Goal: Information Seeking & Learning: Learn about a topic

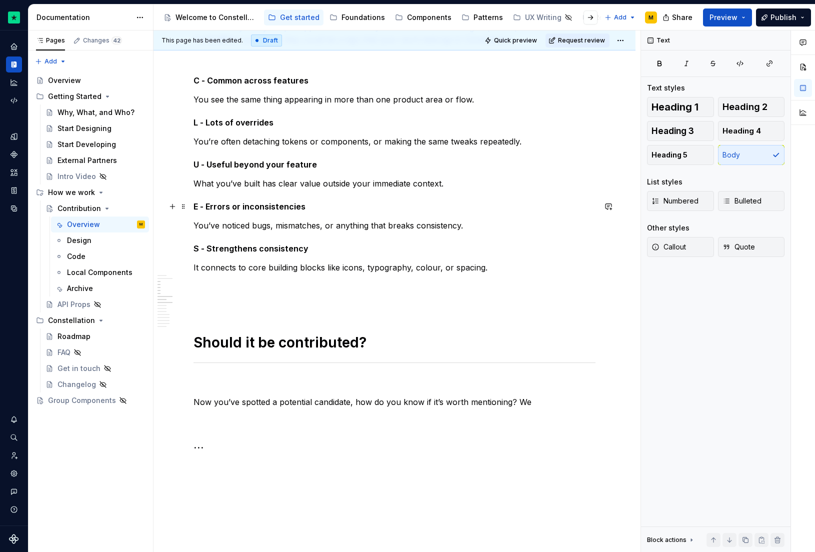
scroll to position [330, 0]
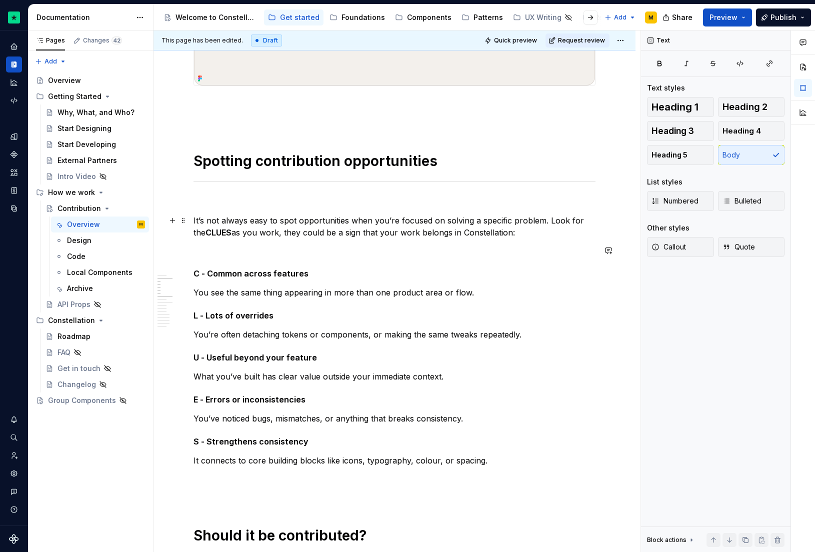
click at [526, 237] on p "It’s not always easy to spot opportunities when you’re focused on solving a spe…" at bounding box center [395, 227] width 402 height 24
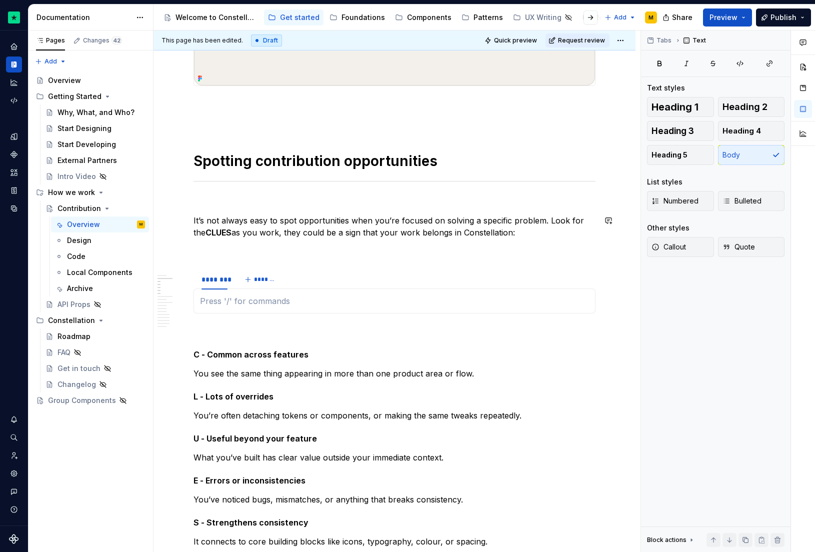
type textarea "*"
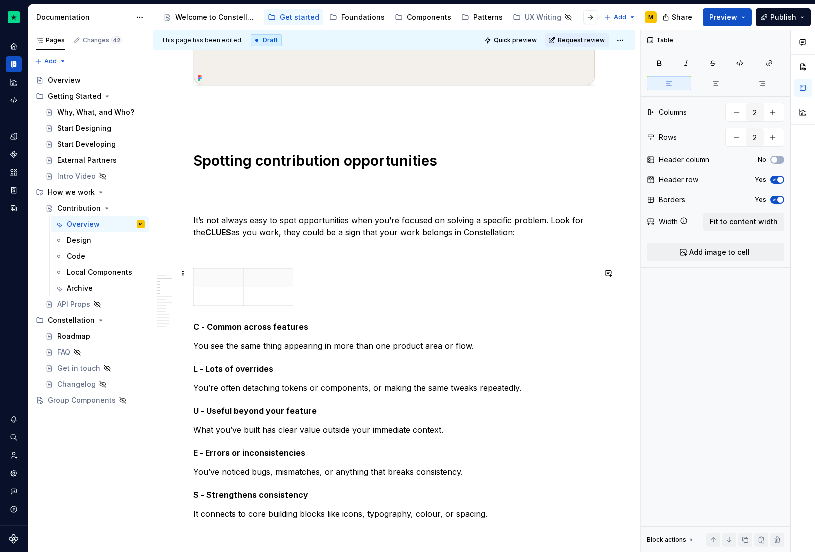
click at [294, 288] on div at bounding box center [395, 290] width 402 height 42
click at [293, 287] on icon "button" at bounding box center [293, 287] width 5 height 5
click at [310, 287] on icon "button" at bounding box center [312, 287] width 5 height 5
type input "4"
click at [221, 282] on p at bounding box center [219, 278] width 38 height 10
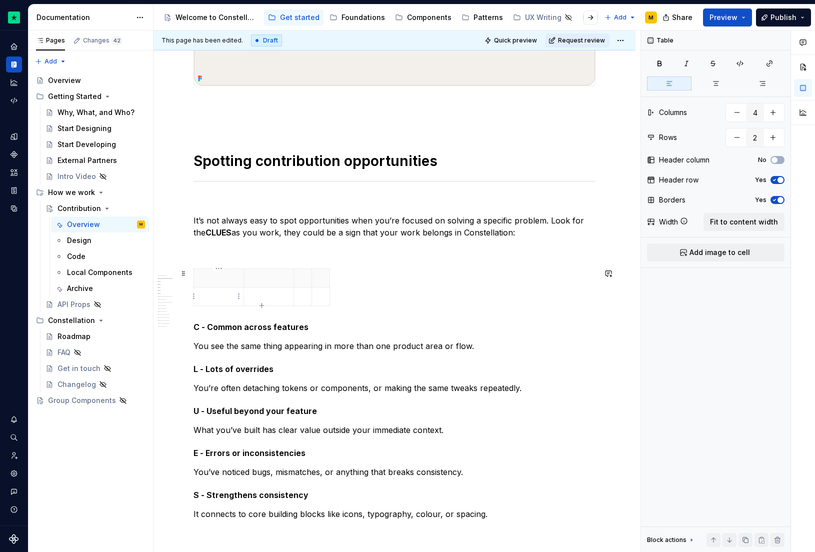
click at [218, 296] on p at bounding box center [219, 297] width 38 height 10
click at [777, 181] on icon "button" at bounding box center [775, 180] width 8 height 6
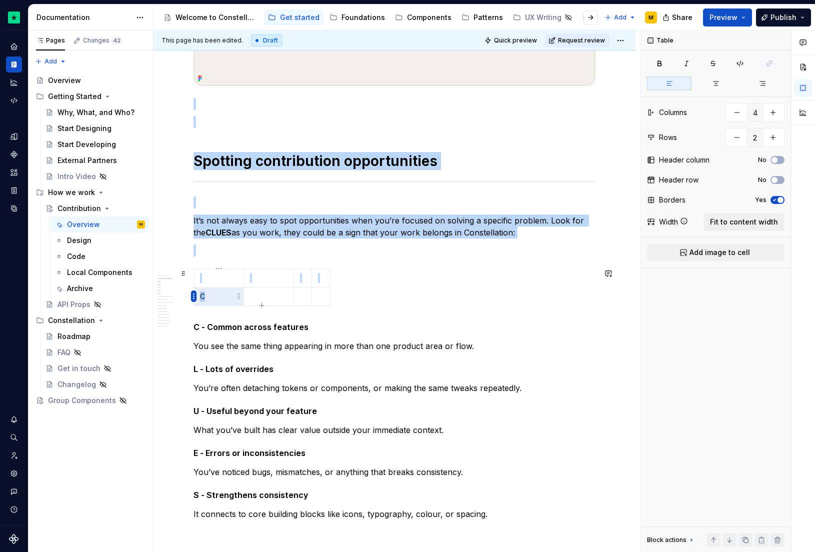
drag, startPoint x: 214, startPoint y: 297, endPoint x: 192, endPoint y: 297, distance: 21.5
click at [192, 297] on body "Constellation Design System M Dataset Default Documentation Accessibility guide…" at bounding box center [407, 276] width 815 height 552
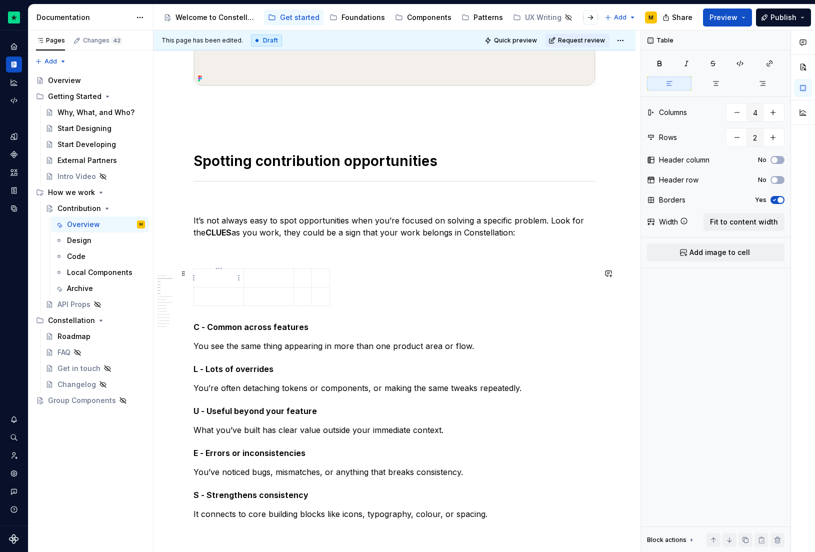
click at [204, 281] on p at bounding box center [219, 278] width 38 height 10
click at [204, 276] on p "C" at bounding box center [219, 278] width 38 height 10
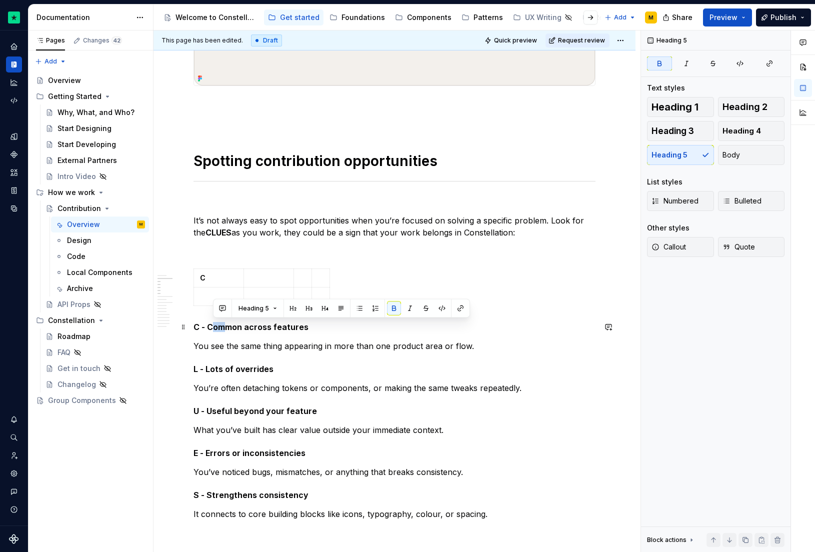
drag, startPoint x: 211, startPoint y: 326, endPoint x: 226, endPoint y: 326, distance: 15.0
click at [228, 326] on strong "C - Common across features" at bounding box center [251, 327] width 115 height 10
click at [207, 330] on strong "C - Common across features" at bounding box center [251, 327] width 115 height 10
click at [320, 328] on h5 "C - Common across features" at bounding box center [395, 327] width 402 height 10
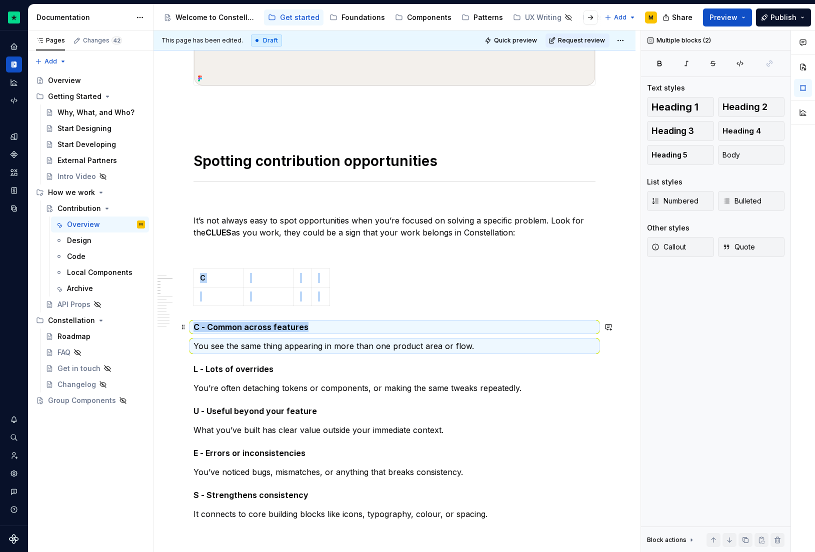
click at [296, 324] on strong "C - Common across features" at bounding box center [251, 327] width 115 height 10
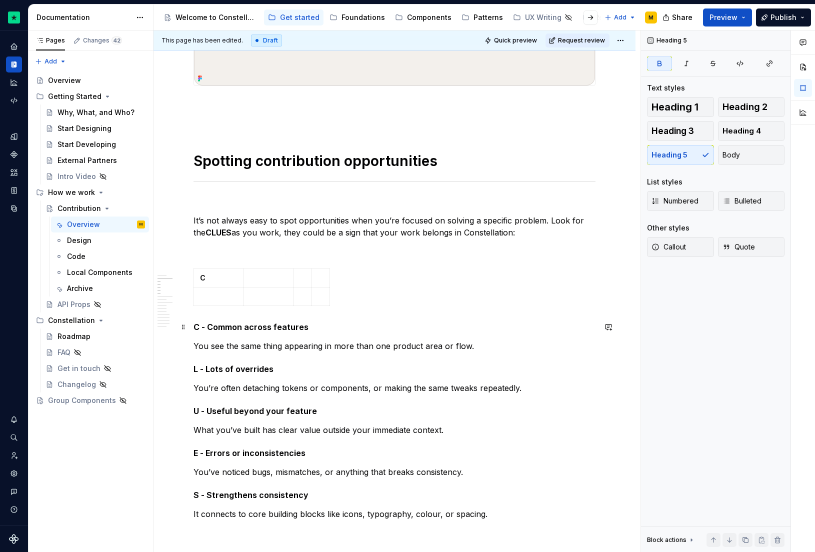
click at [300, 324] on strong "C - Common across features" at bounding box center [251, 327] width 115 height 10
click at [302, 324] on strong "C - Common across features" at bounding box center [251, 327] width 115 height 10
copy strong "C - Common across features"
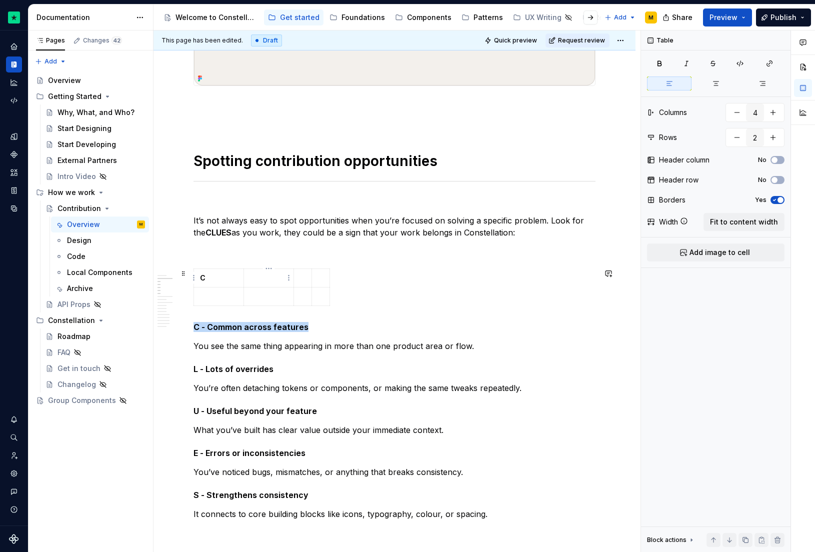
click at [253, 277] on p at bounding box center [269, 278] width 38 height 10
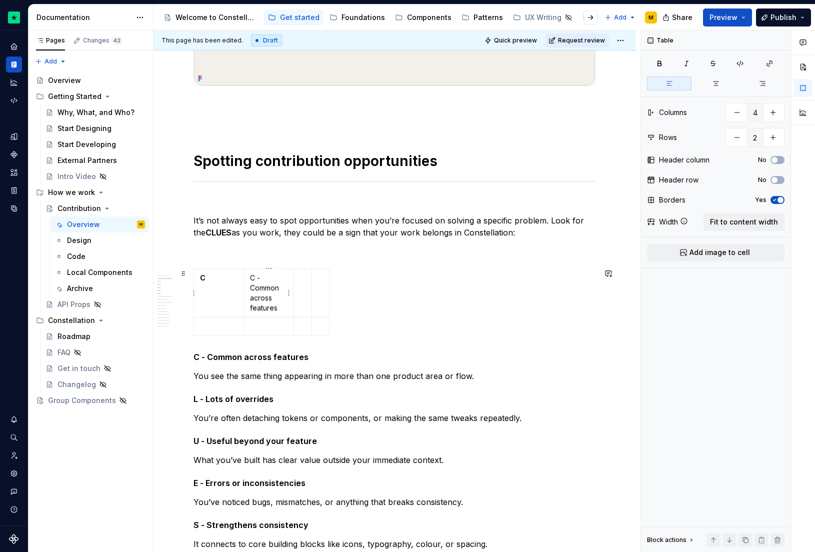
click at [268, 279] on p "C - Common across features" at bounding box center [269, 293] width 38 height 40
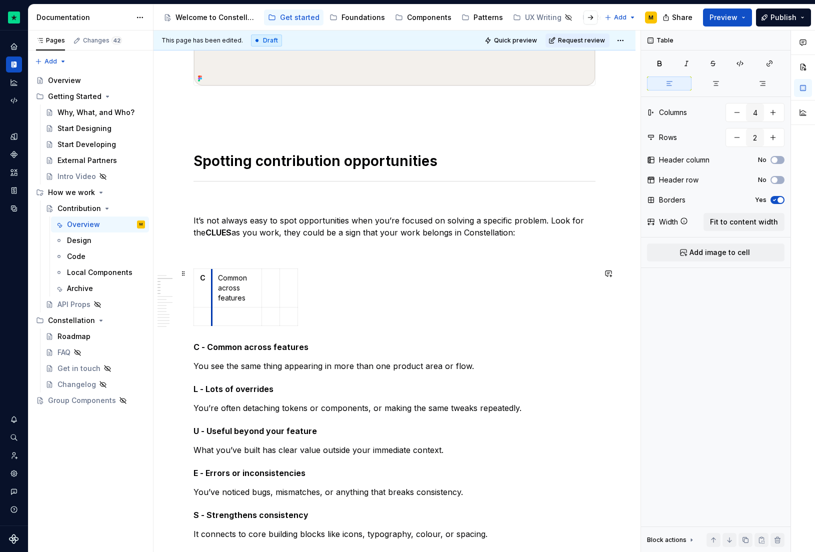
drag, startPoint x: 245, startPoint y: 290, endPoint x: 212, endPoint y: 293, distance: 33.2
click at [212, 293] on td "Common across features" at bounding box center [237, 288] width 50 height 39
drag, startPoint x: 297, startPoint y: 278, endPoint x: 466, endPoint y: 286, distance: 169.8
drag, startPoint x: 281, startPoint y: 286, endPoint x: 386, endPoint y: 283, distance: 105.6
click at [386, 283] on td at bounding box center [478, 288] width 187 height 39
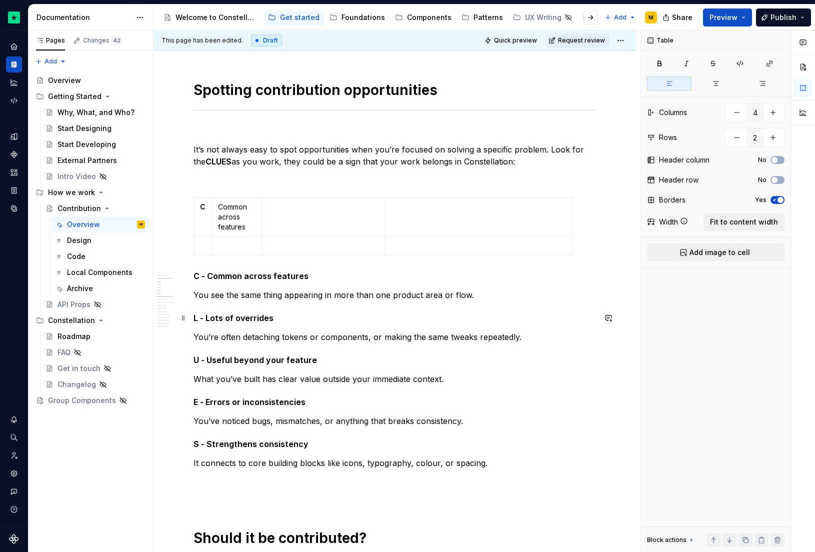
scroll to position [400, 0]
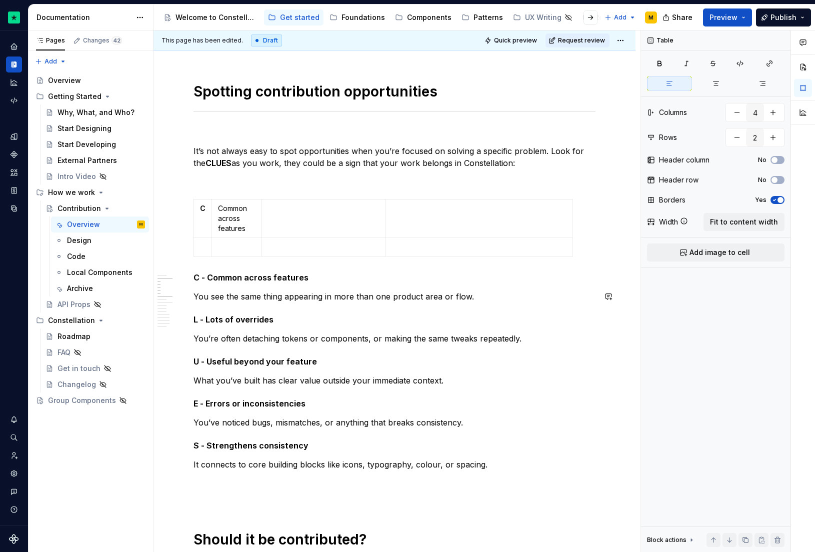
click at [311, 293] on p "You see the same thing appearing in more than one product area or flow." at bounding box center [395, 297] width 402 height 12
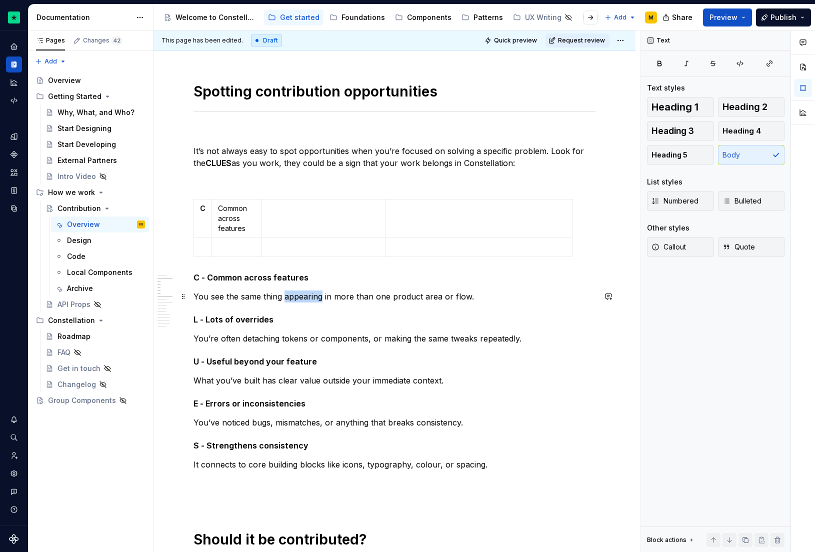
click at [311, 293] on p "You see the same thing appearing in more than one product area or flow." at bounding box center [395, 297] width 402 height 12
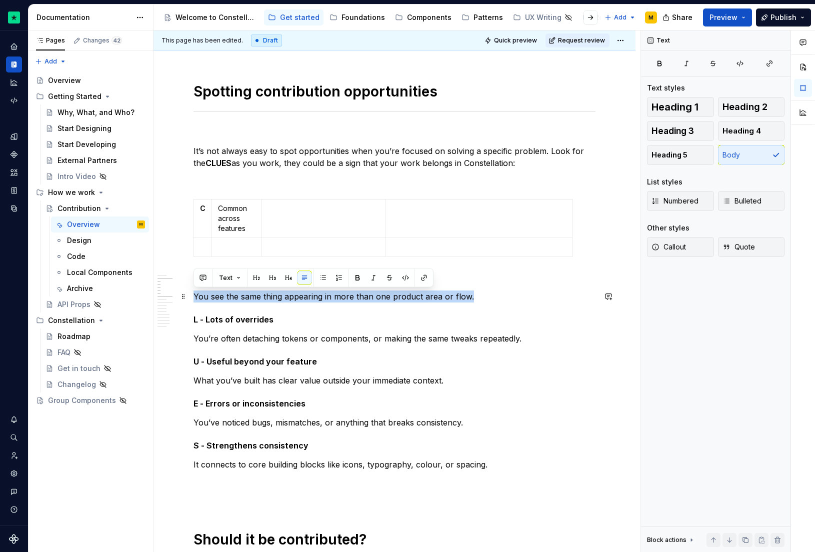
click at [311, 293] on p "You see the same thing appearing in more than one product area or flow." at bounding box center [395, 297] width 402 height 12
copy p "You see the same thing appearing in more than one product area or flow."
click at [300, 209] on p at bounding box center [323, 209] width 111 height 10
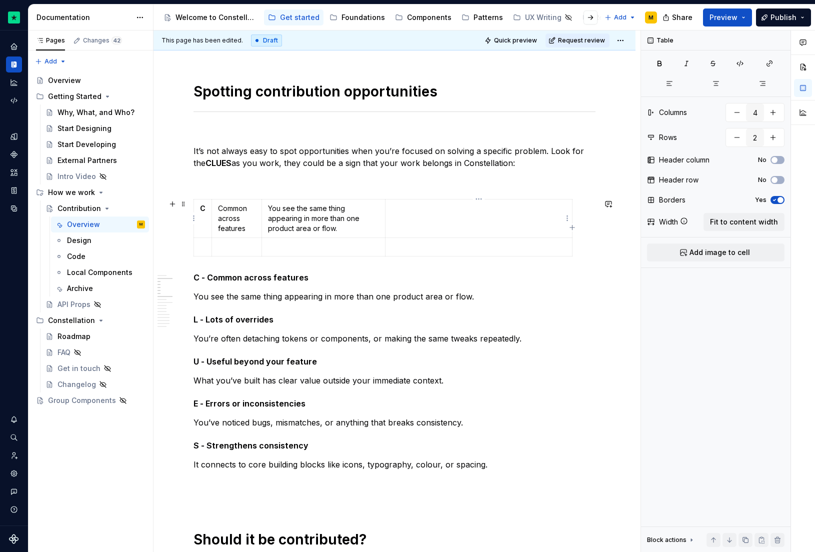
click at [409, 218] on td at bounding box center [478, 218] width 187 height 39
click at [221, 186] on p at bounding box center [395, 181] width 402 height 12
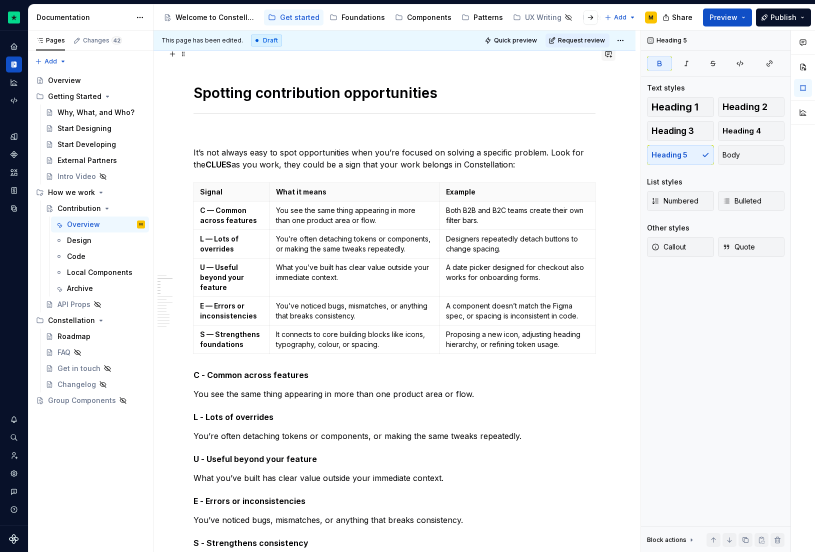
scroll to position [398, 0]
click at [524, 41] on span "Quick preview" at bounding box center [515, 41] width 43 height 8
click at [461, 246] on p "Designers repeatedly detach buttons to change spacing." at bounding box center [517, 245] width 143 height 20
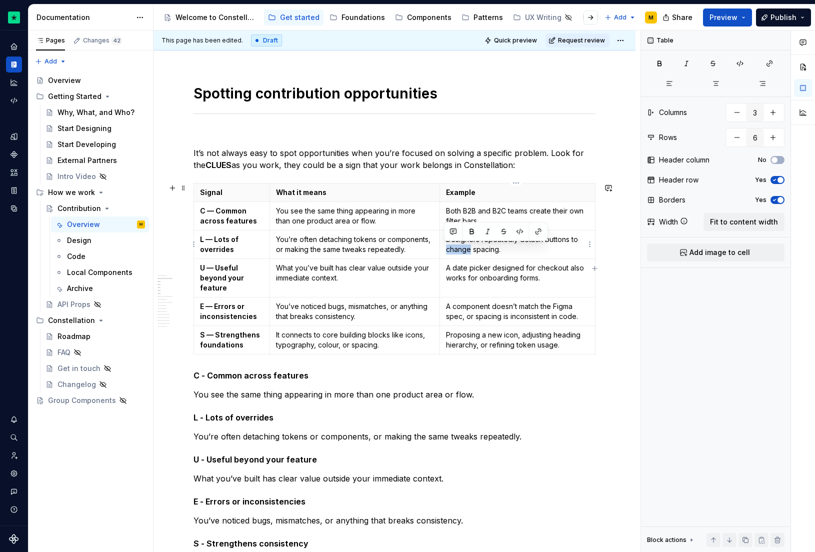
click at [461, 246] on p "Designers repeatedly detach buttons to change spacing." at bounding box center [517, 245] width 143 height 20
type textarea "*"
click at [595, 268] on icon "button" at bounding box center [595, 268] width 5 height 5
type input "4"
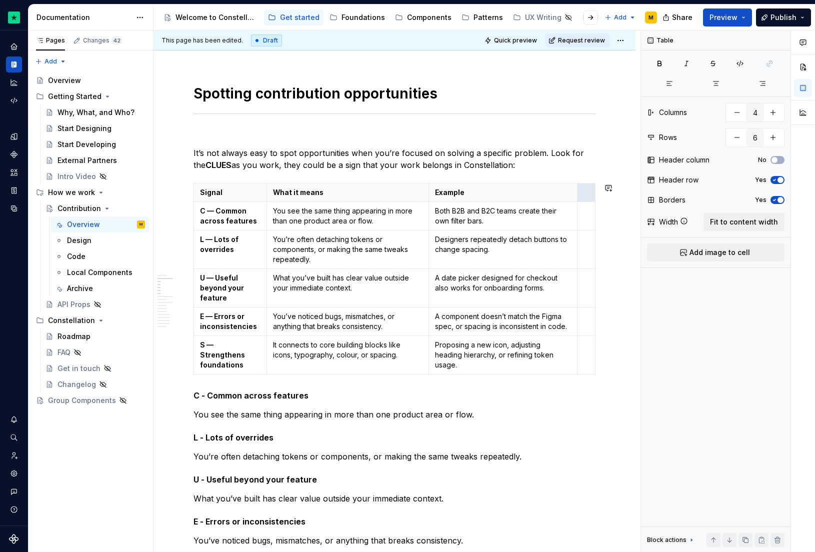
click at [588, 187] on html "Constellation Design System M Dataset Default Documentation Accessibility guide…" at bounding box center [407, 276] width 815 height 552
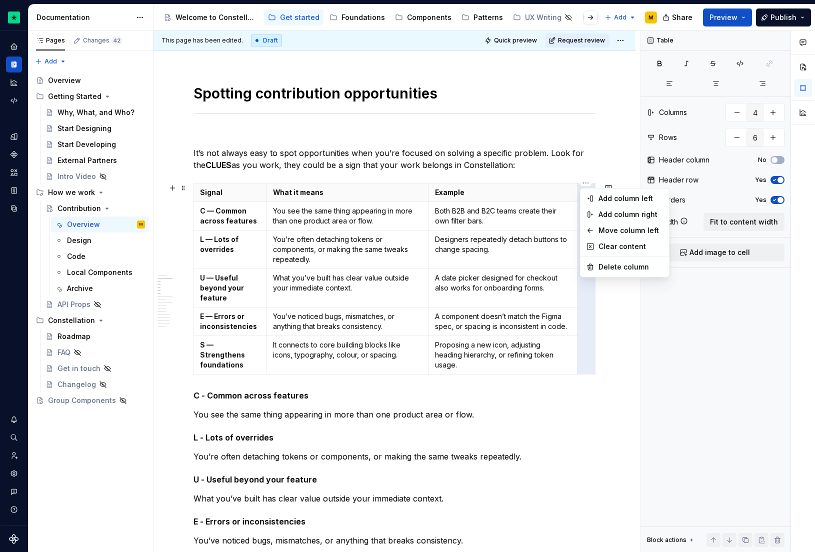
click at [587, 184] on html "Constellation Design System M Dataset Default Documentation Accessibility guide…" at bounding box center [407, 276] width 815 height 552
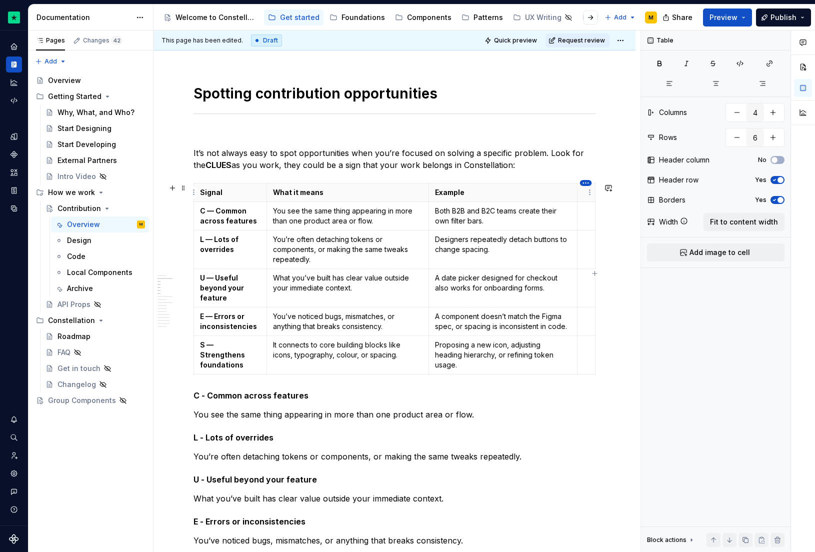
click at [587, 187] on body "Constellation Design System M Dataset Default Documentation Accessibility guide…" at bounding box center [407, 276] width 815 height 552
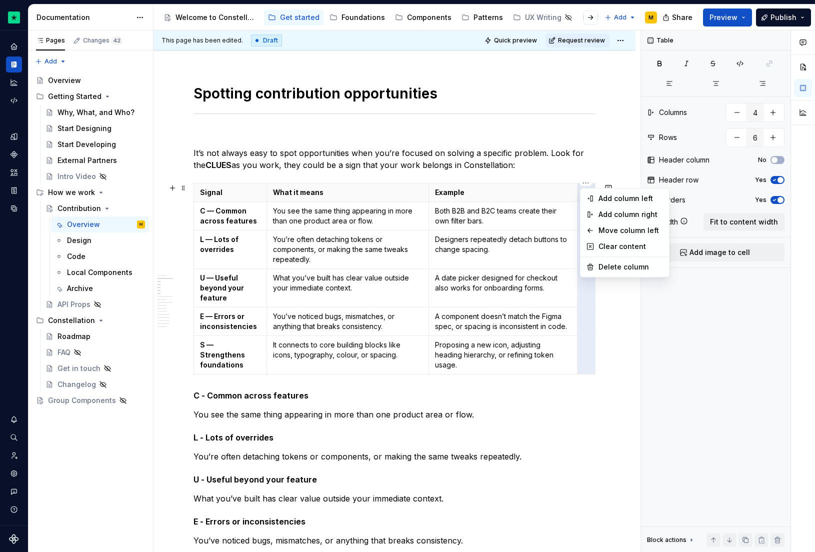
click at [587, 183] on html "Constellation Design System M Dataset Default Documentation Accessibility guide…" at bounding box center [407, 276] width 815 height 552
click at [369, 178] on html "Constellation Design System M Dataset Default Documentation Accessibility guide…" at bounding box center [407, 276] width 815 height 552
click at [600, 229] on div "Move column left" at bounding box center [631, 231] width 65 height 10
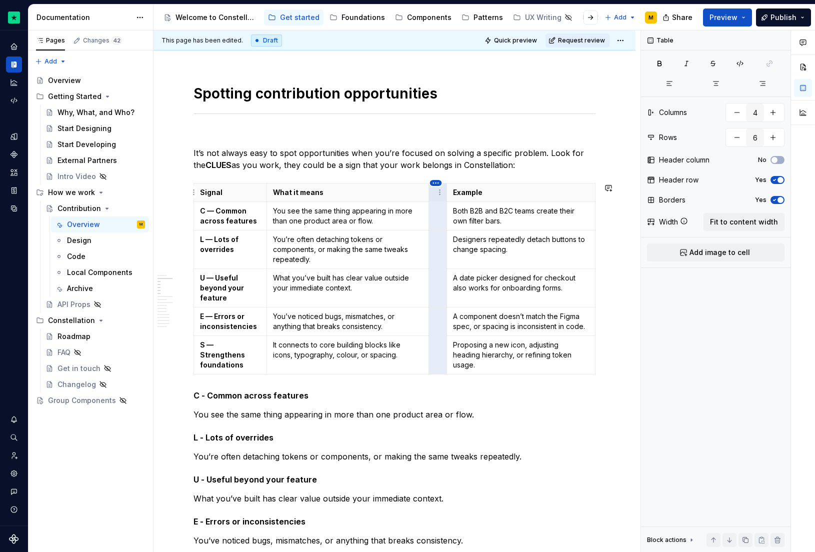
click at [438, 183] on html "Constellation Design System M Dataset Default Documentation Accessibility guide…" at bounding box center [407, 276] width 815 height 552
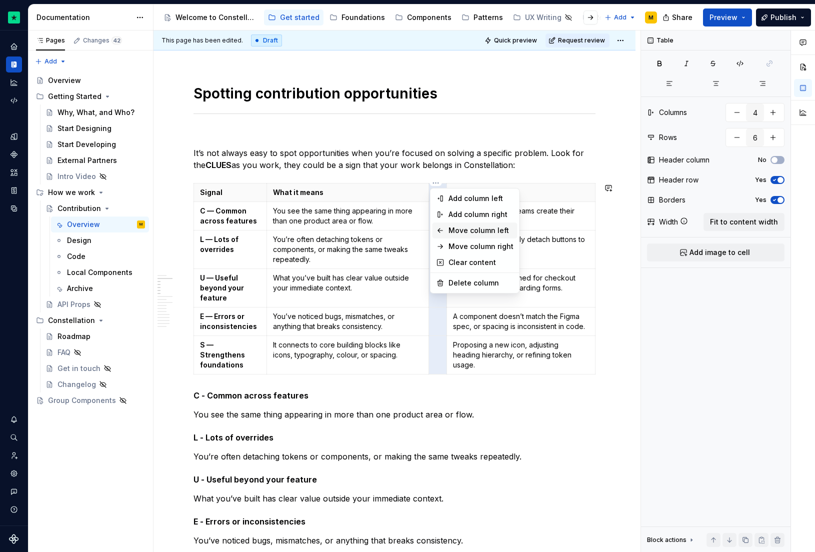
click at [452, 231] on div "Move column left" at bounding box center [481, 231] width 65 height 10
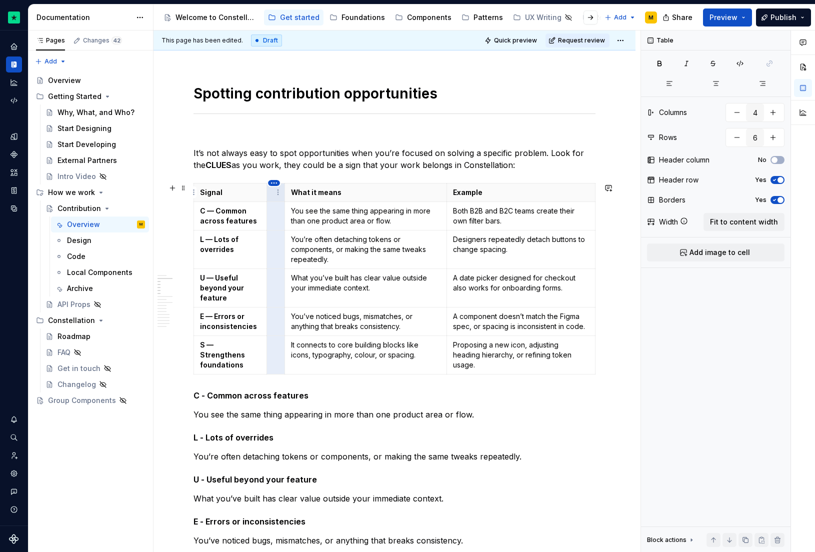
click at [274, 184] on html "Constellation Design System M Dataset Default Documentation Accessibility guide…" at bounding box center [407, 276] width 815 height 552
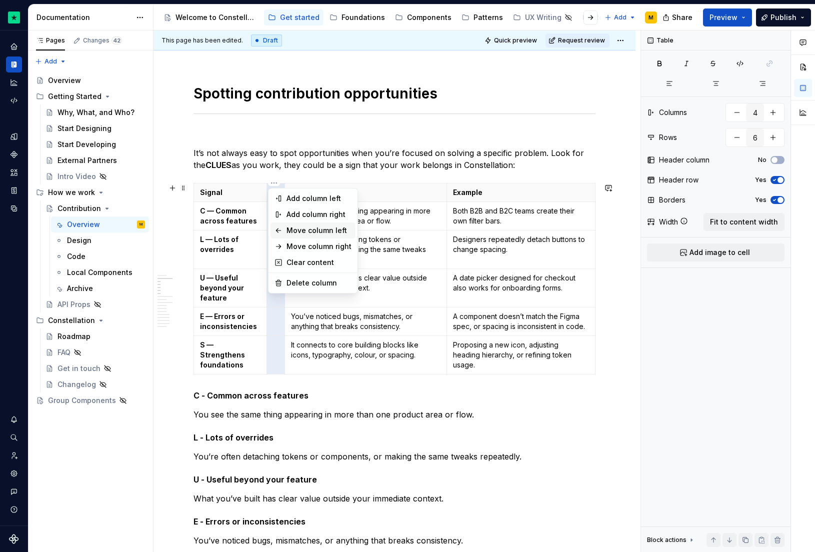
click at [305, 235] on div "Move column left" at bounding box center [319, 231] width 65 height 10
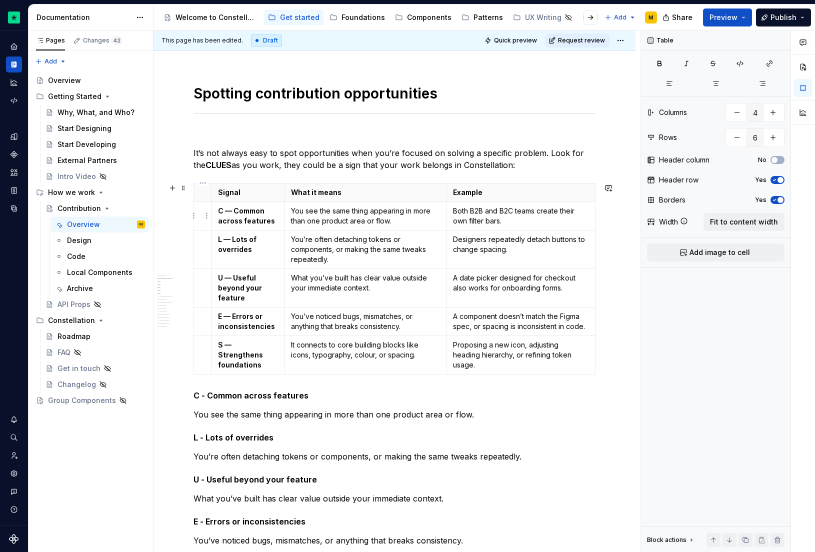
click at [200, 214] on p at bounding box center [203, 211] width 6 height 10
click at [203, 246] on td at bounding box center [203, 249] width 18 height 39
click at [204, 279] on p at bounding box center [203, 278] width 6 height 10
click at [205, 314] on td at bounding box center [203, 321] width 18 height 29
click at [203, 348] on p at bounding box center [203, 345] width 6 height 10
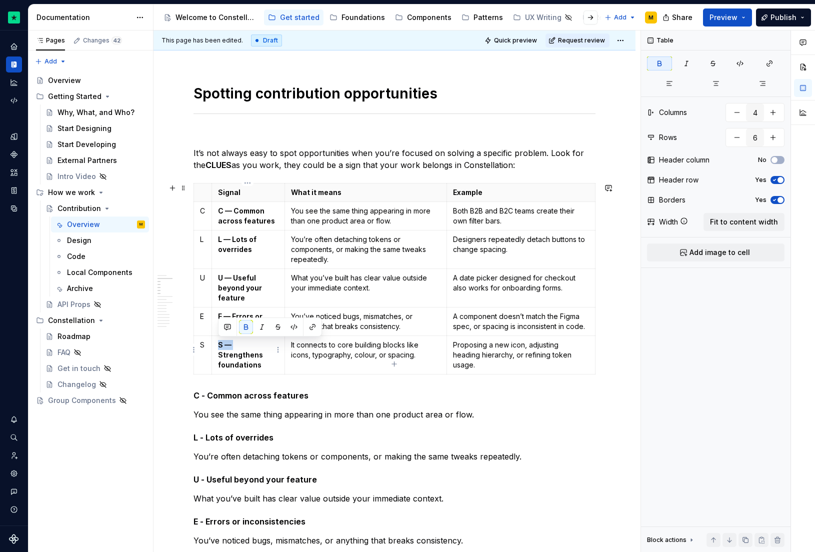
drag, startPoint x: 232, startPoint y: 344, endPoint x: 219, endPoint y: 344, distance: 13.0
click at [219, 344] on strong "S — Strengthens foundations" at bounding box center [241, 355] width 47 height 29
click at [234, 316] on strong "E — Errors or inconsistencies" at bounding box center [246, 321] width 57 height 19
click at [234, 275] on strong "U — Useful beyond your feature" at bounding box center [241, 288] width 46 height 29
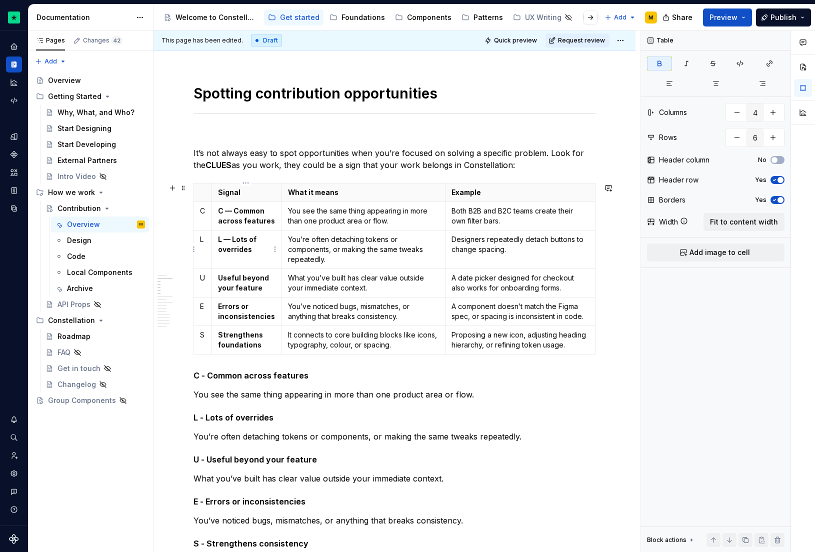
click at [233, 239] on strong "L — Lots of overrides" at bounding box center [238, 244] width 40 height 19
drag, startPoint x: 234, startPoint y: 212, endPoint x: 233, endPoint y: 217, distance: 5.5
click at [234, 212] on strong "C — Common across features" at bounding box center [246, 216] width 57 height 19
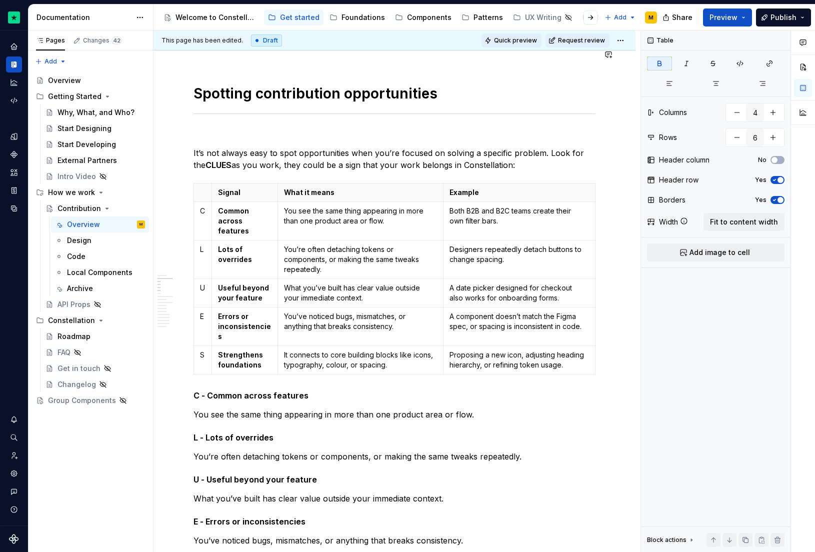
click at [510, 44] on span "Quick preview" at bounding box center [515, 41] width 43 height 8
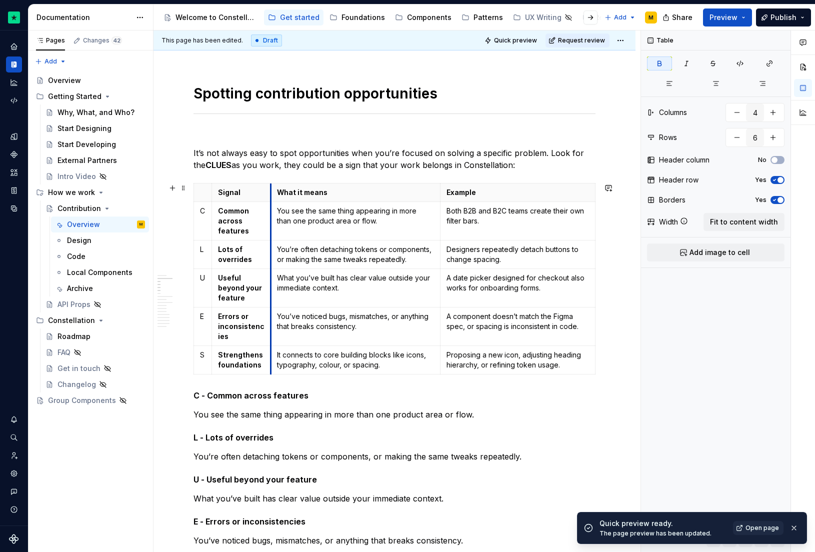
drag, startPoint x: 276, startPoint y: 206, endPoint x: 271, endPoint y: 207, distance: 5.0
click at [271, 207] on td "You see the same thing appearing in more than one product area or flow." at bounding box center [356, 221] width 170 height 39
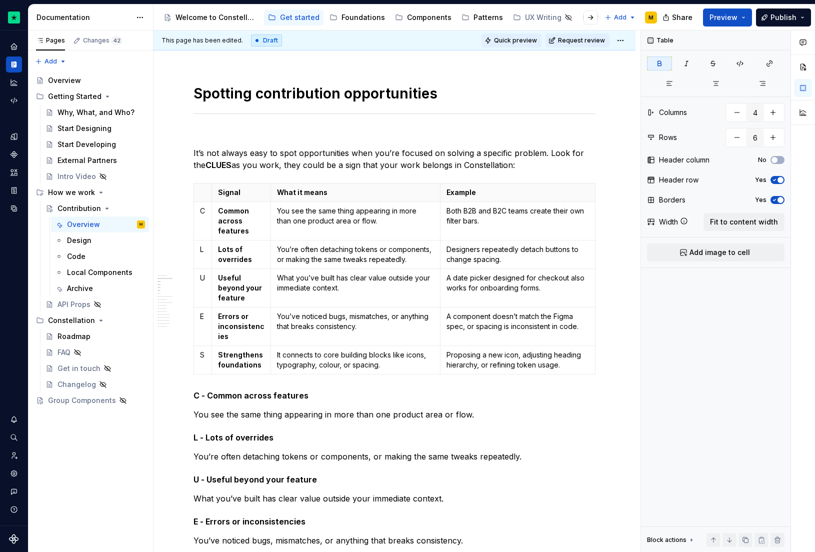
click at [508, 42] on span "Quick preview" at bounding box center [515, 41] width 43 height 8
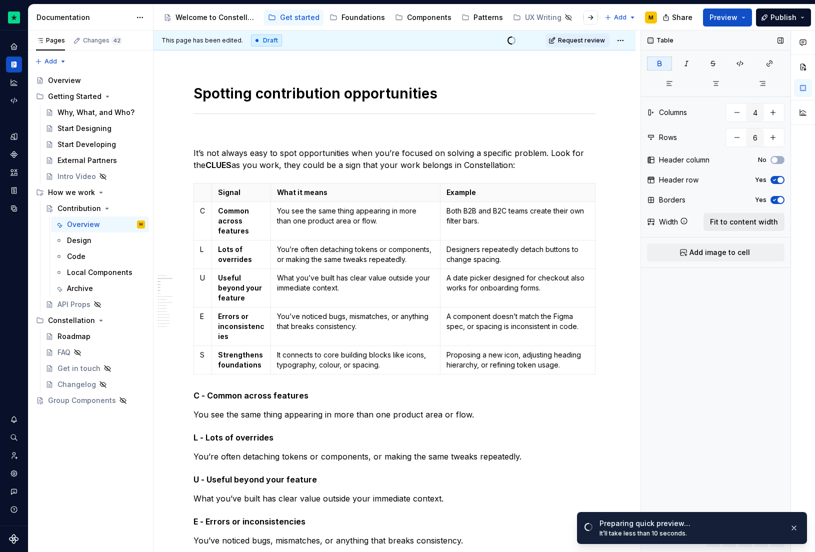
click at [736, 225] on span "Fit to content width" at bounding box center [744, 222] width 68 height 10
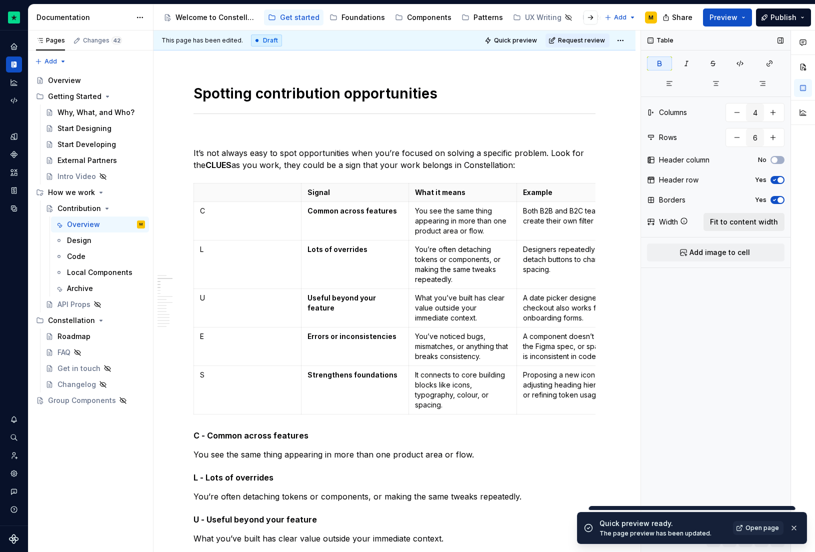
click at [733, 226] on span "Fit to content width" at bounding box center [744, 222] width 68 height 10
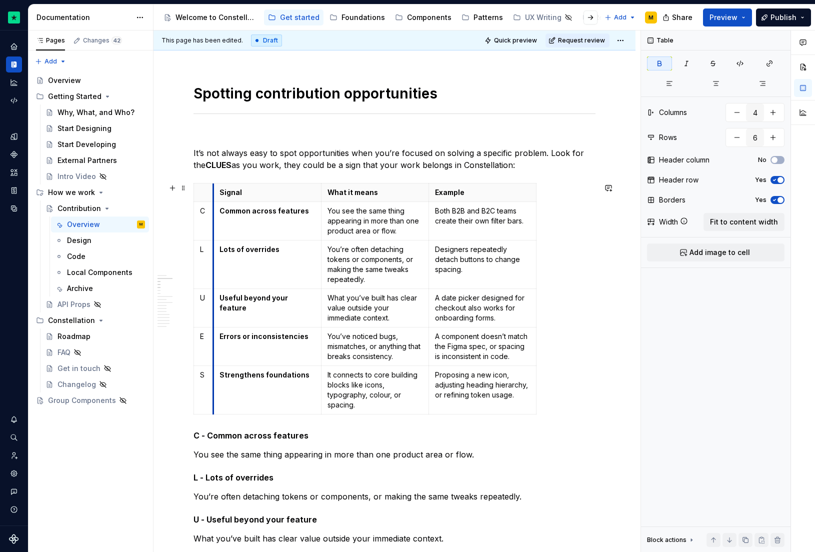
drag, startPoint x: 300, startPoint y: 207, endPoint x: 212, endPoint y: 207, distance: 88.0
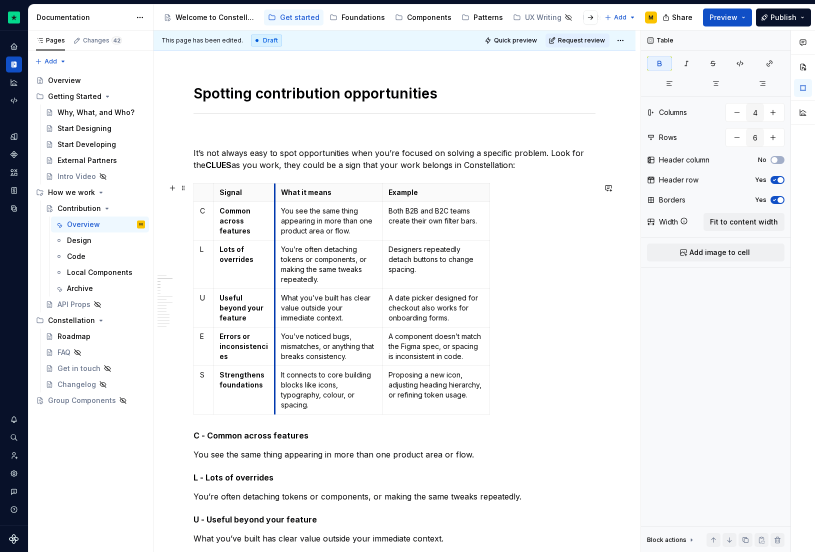
drag, startPoint x: 322, startPoint y: 212, endPoint x: 275, endPoint y: 211, distance: 46.5
click at [275, 211] on td "You see the same thing appearing in more than one product area or flow." at bounding box center [329, 221] width 108 height 39
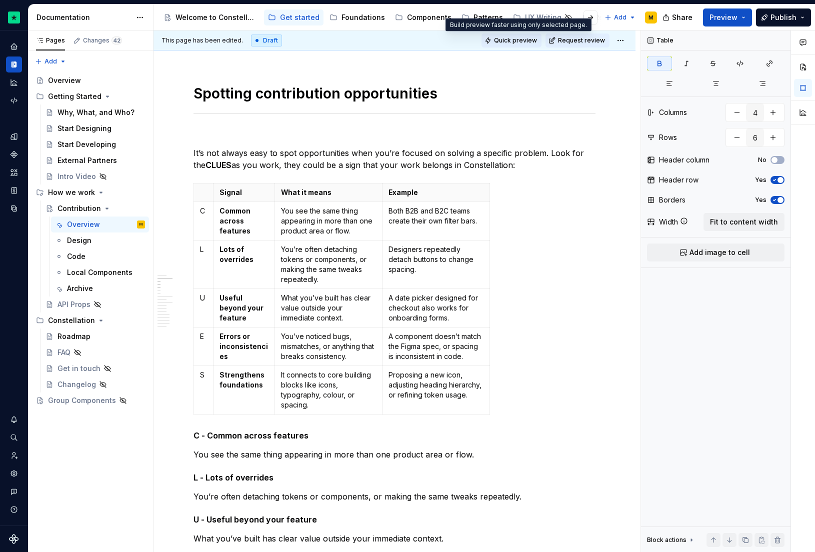
click at [517, 38] on span "Quick preview" at bounding box center [515, 41] width 43 height 8
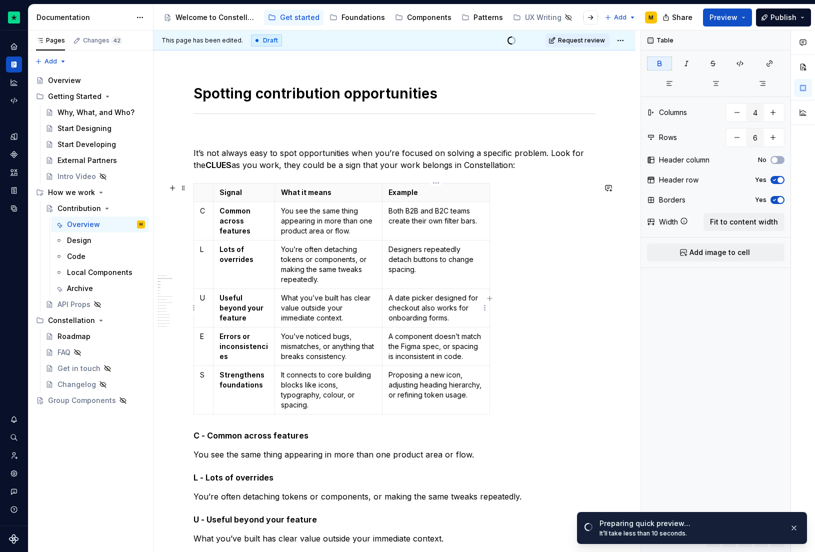
click at [447, 311] on p "A date picker designed for checkout also works for onboarding forms." at bounding box center [436, 308] width 95 height 30
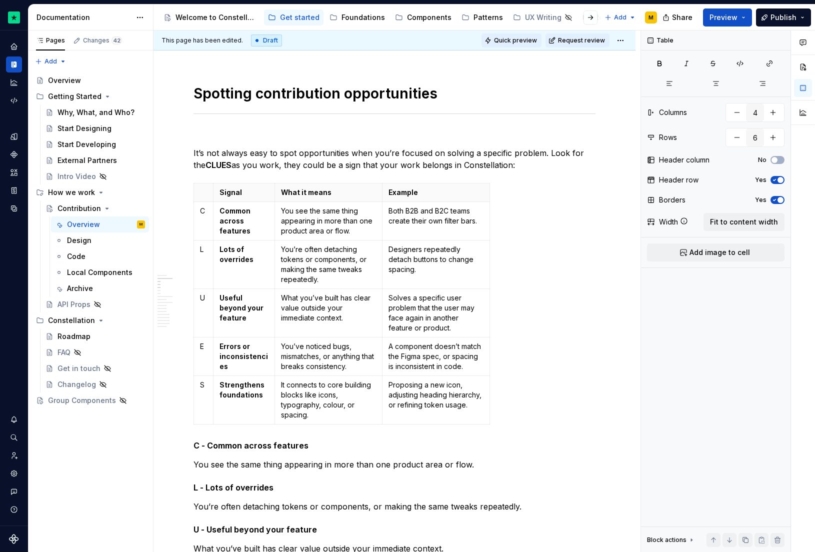
click at [529, 38] on span "Quick preview" at bounding box center [515, 41] width 43 height 8
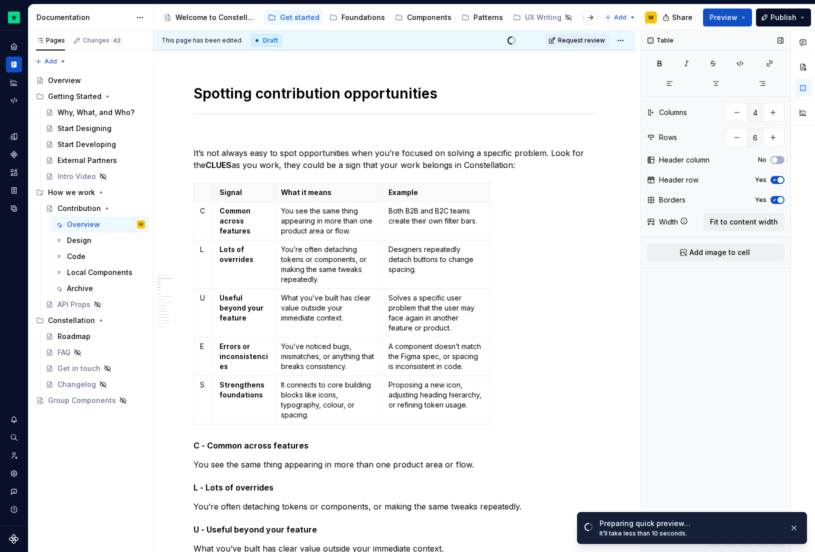
click at [780, 196] on div "Borders Yes" at bounding box center [716, 200] width 138 height 14
click at [778, 200] on span "button" at bounding box center [781, 200] width 6 height 6
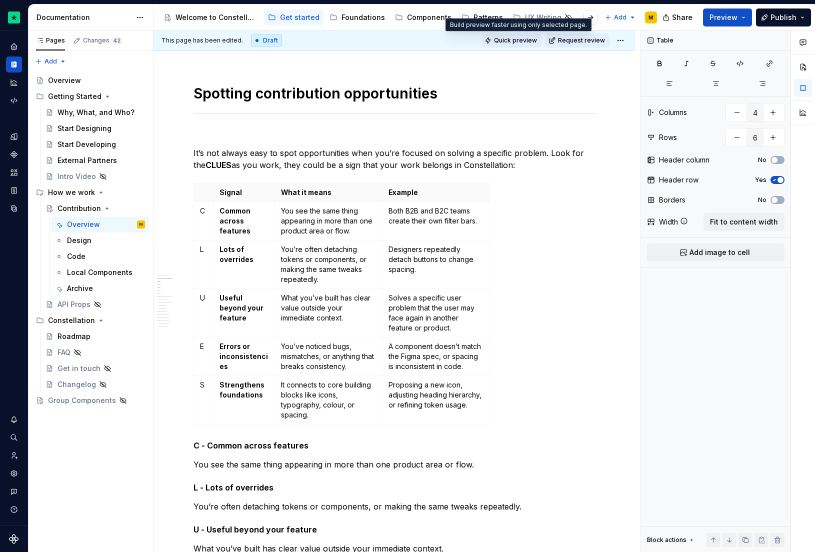
click at [527, 42] on span "Quick preview" at bounding box center [515, 41] width 43 height 8
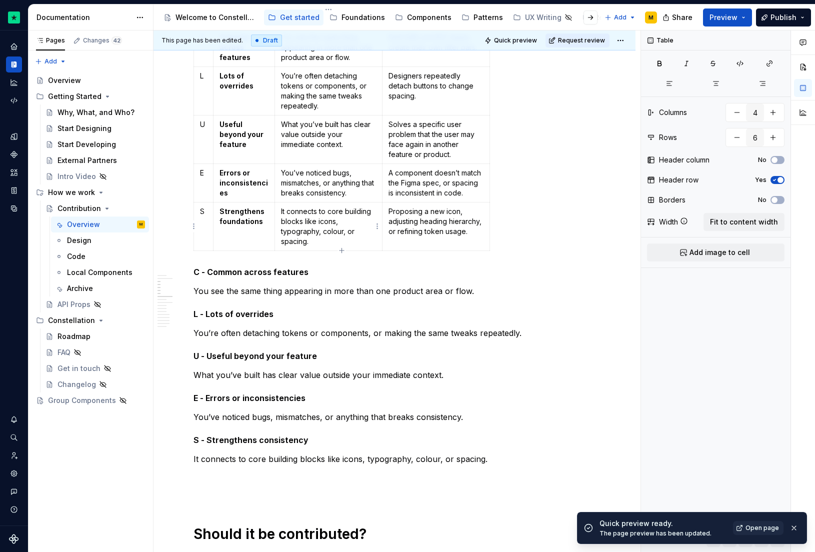
scroll to position [571, 0]
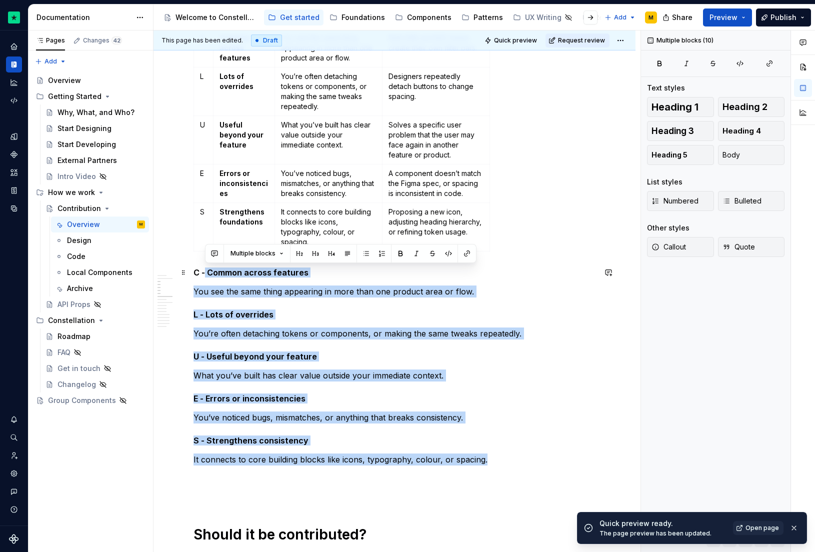
drag, startPoint x: 507, startPoint y: 459, endPoint x: 186, endPoint y: 277, distance: 369.0
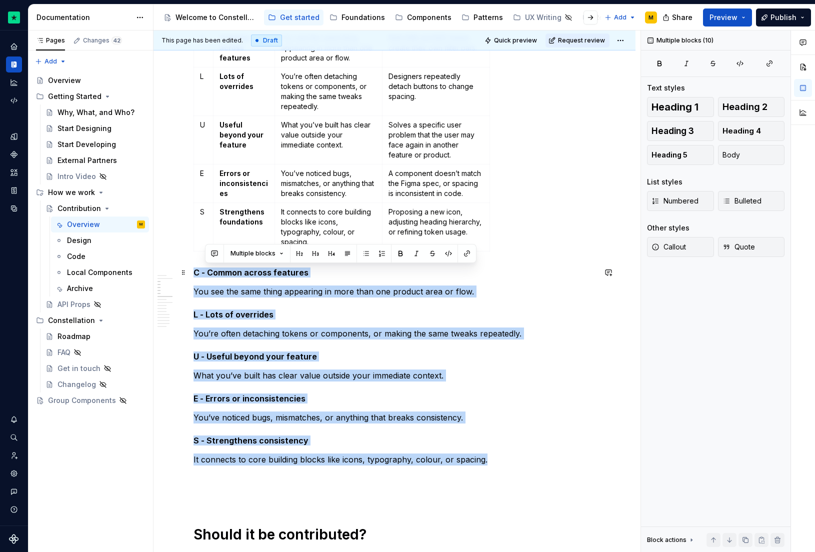
click at [195, 270] on strong "C - Common across features" at bounding box center [251, 273] width 115 height 10
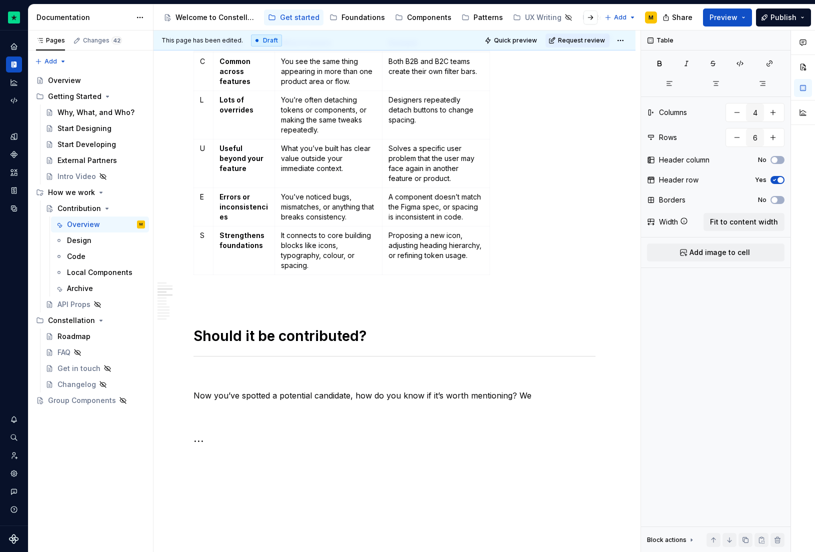
scroll to position [496, 0]
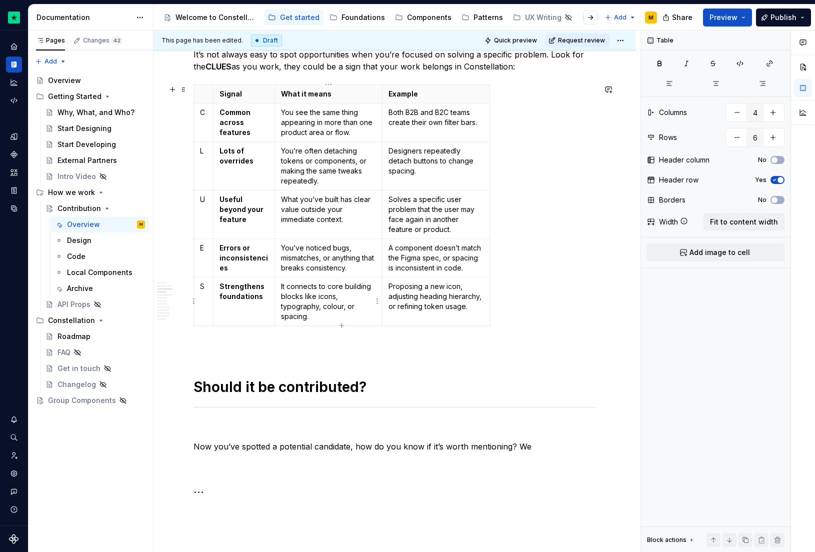
click at [311, 284] on p "It connects to core building blocks like icons, typography, colour, or spacing." at bounding box center [328, 302] width 95 height 40
type textarea "*"
